Goal: Information Seeking & Learning: Learn about a topic

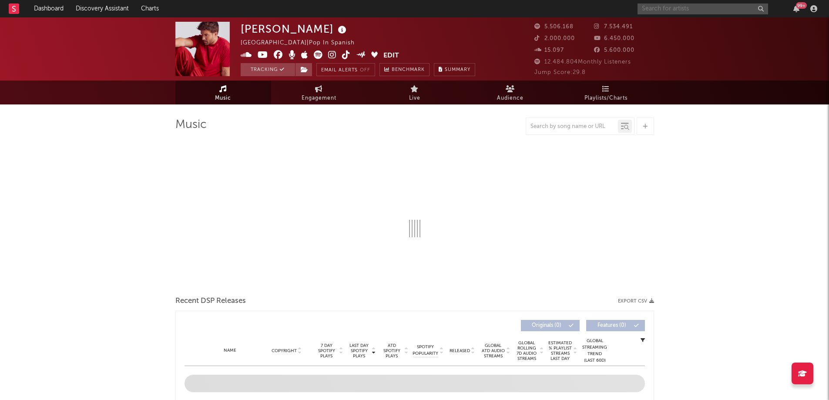
click at [672, 11] on input "text" at bounding box center [702, 8] width 131 height 11
type input "[PERSON_NAME]"
select select "6m"
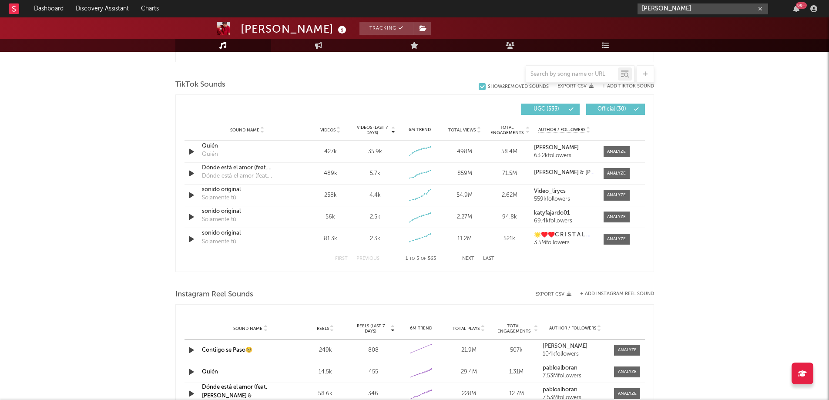
scroll to position [568, 0]
click at [470, 258] on button "Next" at bounding box center [468, 259] width 12 height 5
click at [680, 7] on input "[PERSON_NAME]" at bounding box center [702, 8] width 131 height 11
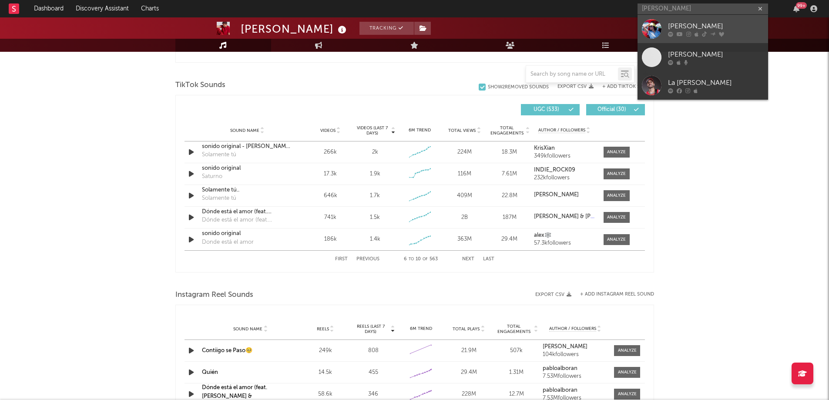
click at [676, 27] on div "[PERSON_NAME]" at bounding box center [716, 26] width 96 height 10
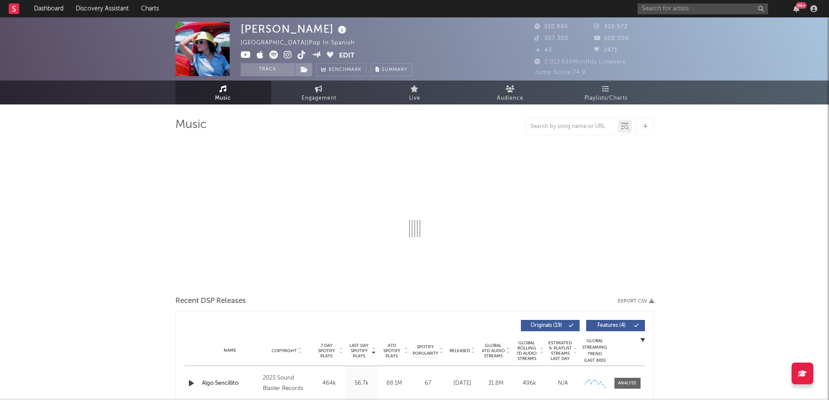
scroll to position [194, 0]
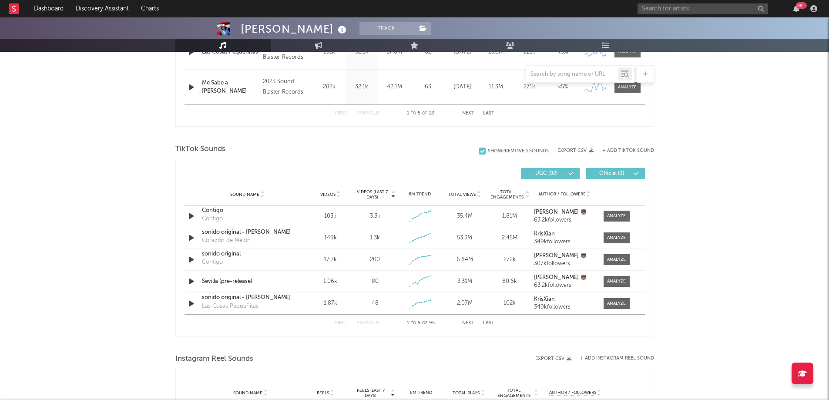
select select "6m"
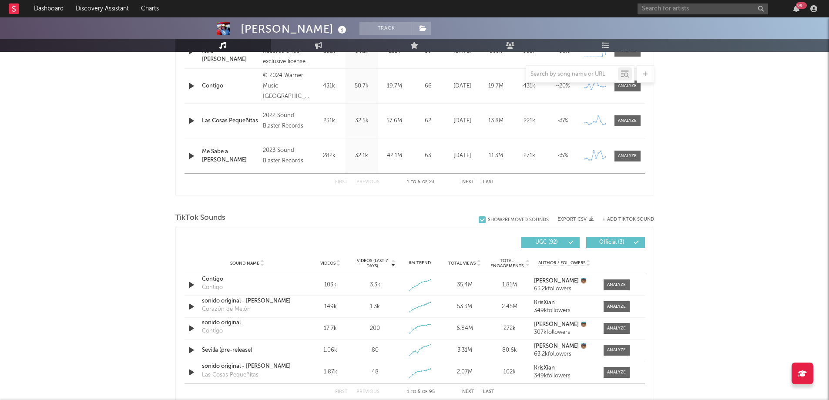
scroll to position [504, 0]
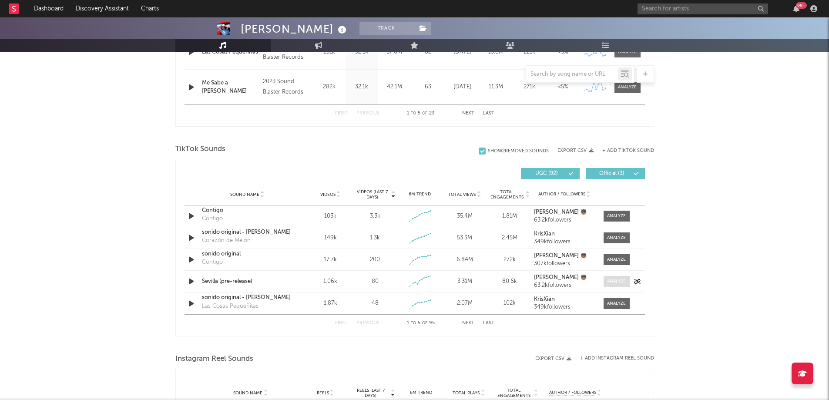
click at [607, 281] on div at bounding box center [616, 281] width 19 height 7
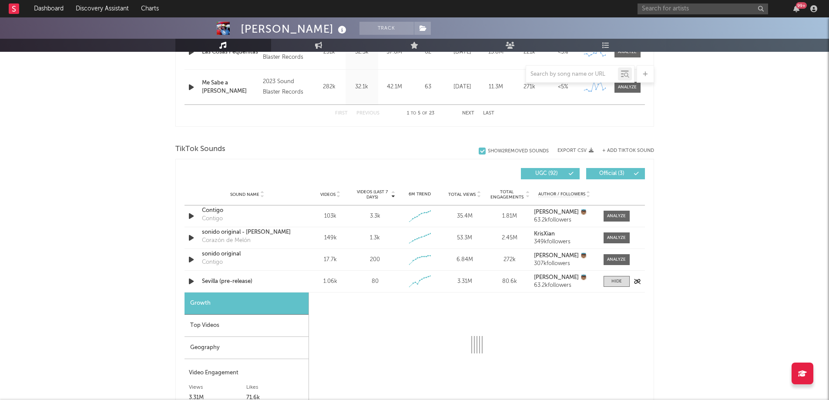
select select "1w"
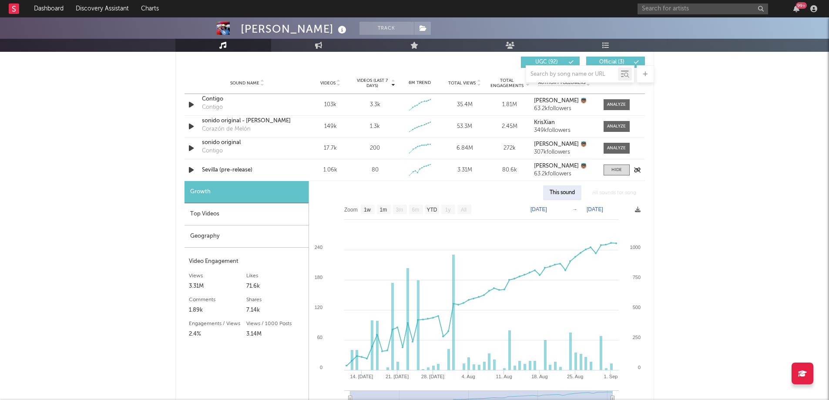
scroll to position [617, 0]
click at [662, 13] on input "text" at bounding box center [702, 8] width 131 height 11
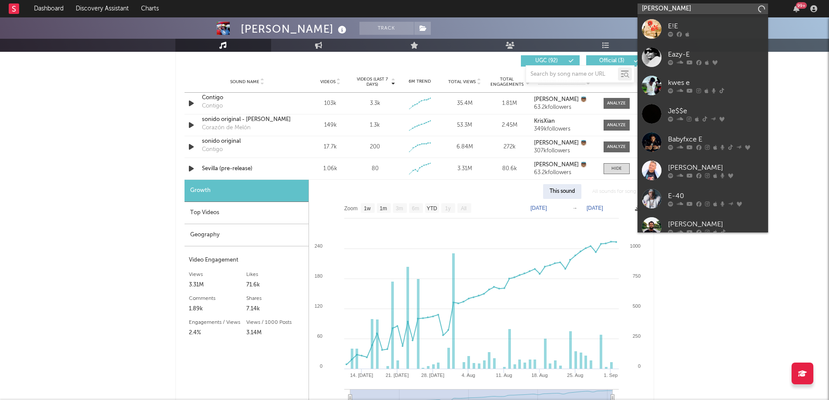
type input "[PERSON_NAME]"
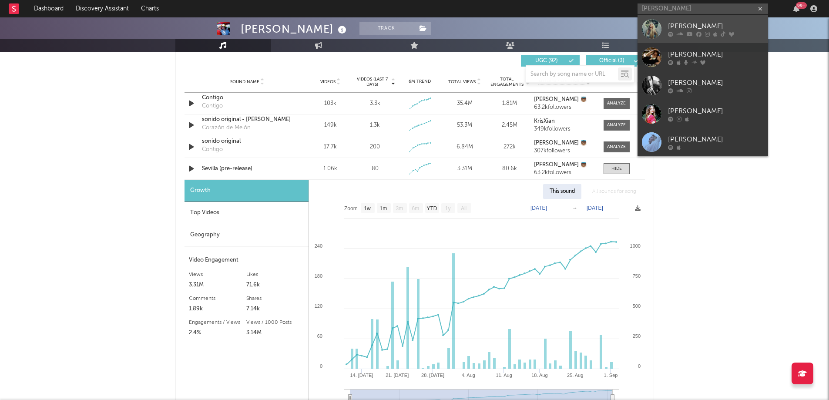
click at [667, 27] on link "[PERSON_NAME]" at bounding box center [702, 29] width 131 height 28
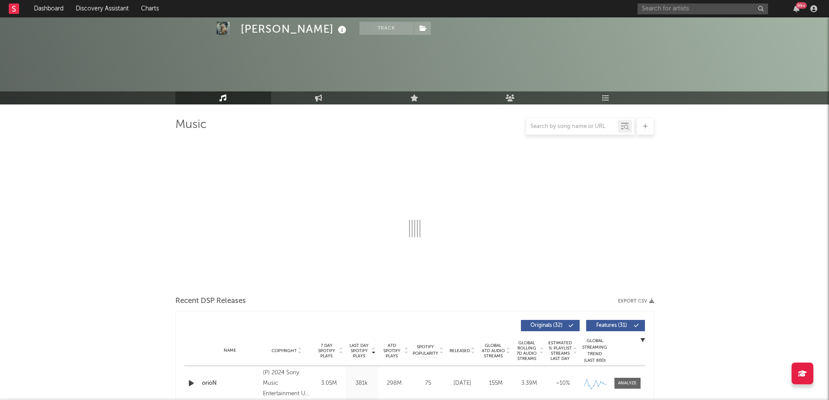
select select "6m"
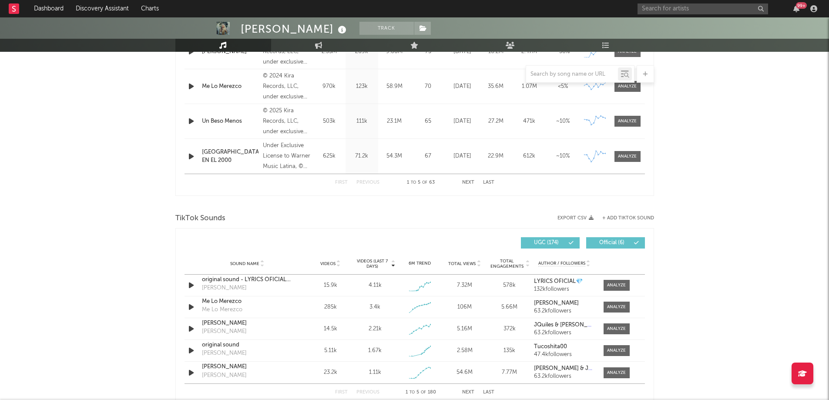
scroll to position [436, 0]
